Goal: Find specific page/section: Find specific page/section

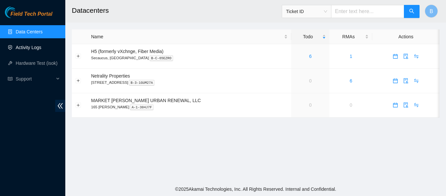
click at [40, 46] on link "Activity Logs" at bounding box center [29, 47] width 26 height 5
